Goal: Check status: Check status

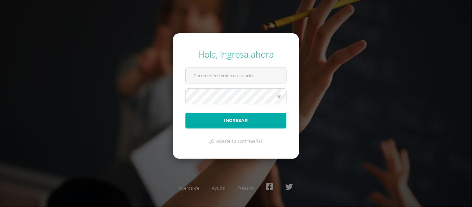
type input "temporal+fatimachavez@edoo.io"
click at [213, 122] on button "Ingresar" at bounding box center [235, 121] width 101 height 16
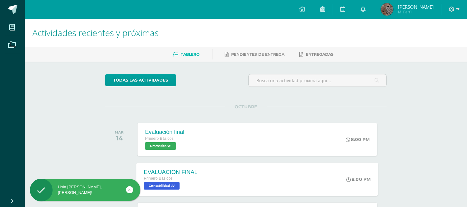
click at [268, 189] on div "EVALUACION FINAL Primero Básicos Contabilidad 'A' 8:00 PM EVALUACION FINAL Cont…" at bounding box center [257, 178] width 242 height 33
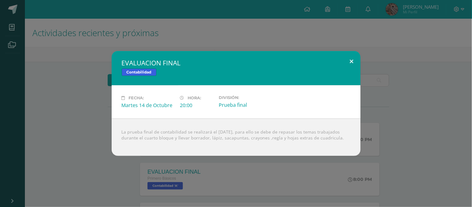
click at [346, 59] on button at bounding box center [352, 61] width 18 height 21
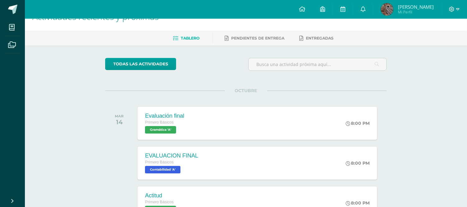
scroll to position [9, 0]
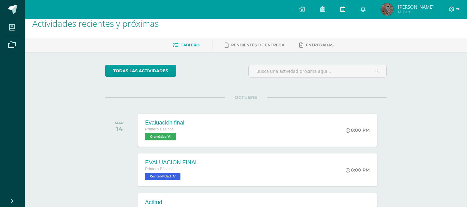
click at [349, 8] on link at bounding box center [343, 9] width 20 height 19
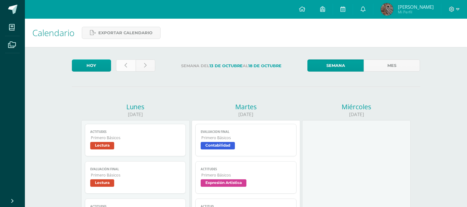
click at [122, 68] on link at bounding box center [126, 65] width 20 height 12
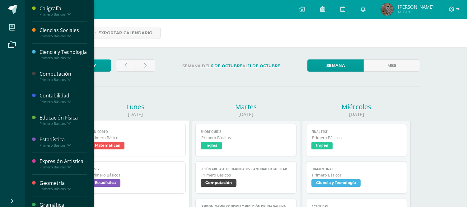
click at [73, 29] on div "Ciencias Sociales" at bounding box center [62, 30] width 47 height 7
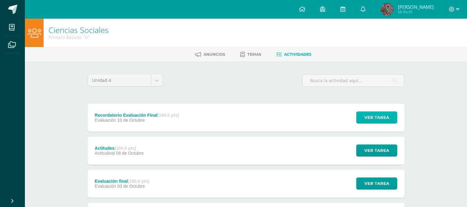
click at [373, 114] on span "Ver tarea" at bounding box center [376, 118] width 25 height 12
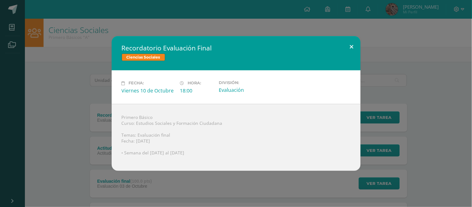
click at [350, 46] on button at bounding box center [352, 46] width 18 height 21
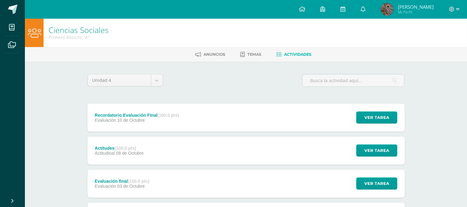
click at [393, 11] on img at bounding box center [386, 9] width 12 height 12
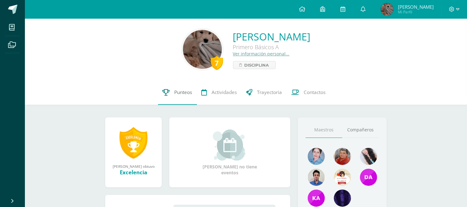
click at [181, 87] on link "Punteos" at bounding box center [177, 92] width 39 height 25
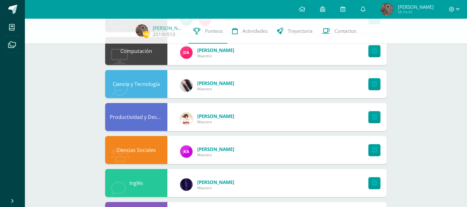
scroll to position [317, 0]
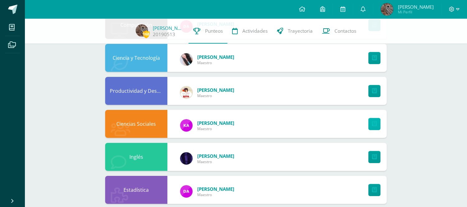
click at [376, 124] on link at bounding box center [374, 124] width 12 height 12
